Goal: Information Seeking & Learning: Learn about a topic

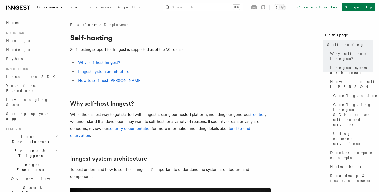
click at [202, 6] on button "Search... ⌘K" at bounding box center [203, 7] width 80 height 8
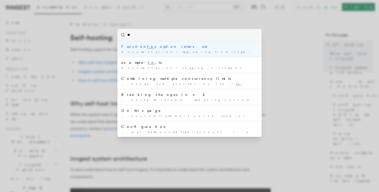
type input "***"
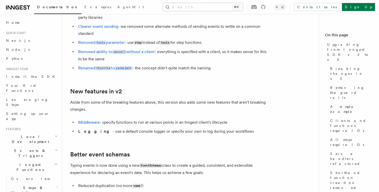
click at [207, 11] on button "Search... ⌘K" at bounding box center [203, 7] width 80 height 8
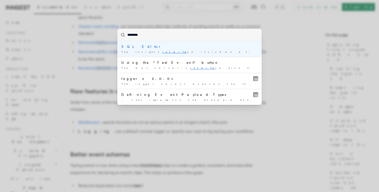
type input "*********"
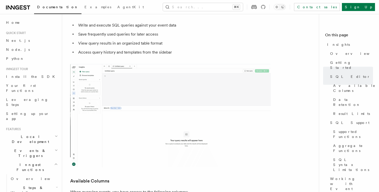
scroll to position [505, 0]
click at [130, 90] on img at bounding box center [170, 116] width 201 height 104
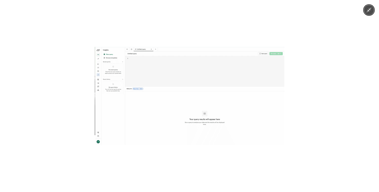
click at [135, 79] on img at bounding box center [190, 96] width 190 height 98
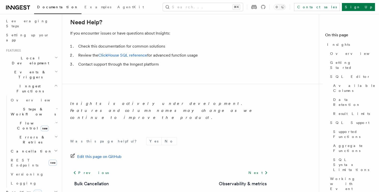
scroll to position [38, 0]
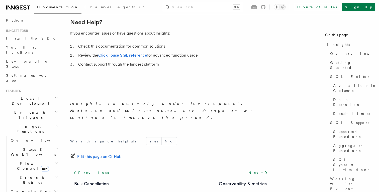
click at [25, 110] on span "Events & Triggers" at bounding box center [29, 115] width 51 height 10
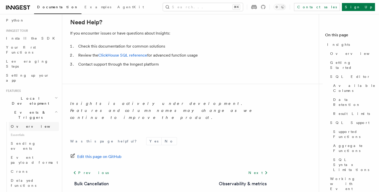
click at [23, 125] on span "Overview" at bounding box center [37, 127] width 52 height 4
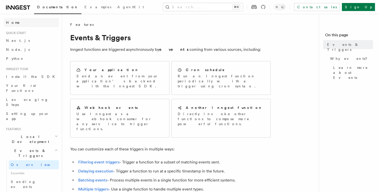
click at [19, 19] on link "Home" at bounding box center [31, 22] width 55 height 9
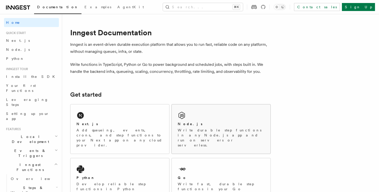
click at [187, 123] on h2 "Node.js" at bounding box center [190, 124] width 25 height 5
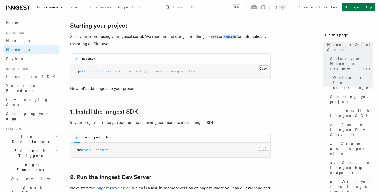
scroll to position [245, 0]
